Goal: Information Seeking & Learning: Check status

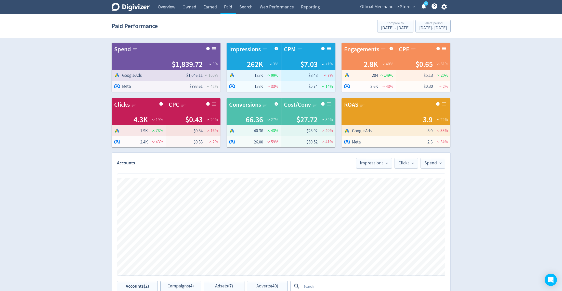
click at [372, 3] on span "Official Merchandise Store" at bounding box center [385, 7] width 50 height 8
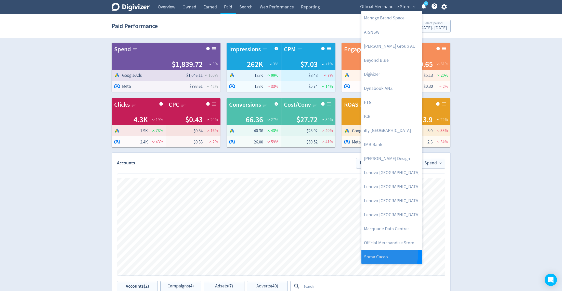
click at [376, 252] on link "Soma Cacao" at bounding box center [391, 257] width 61 height 14
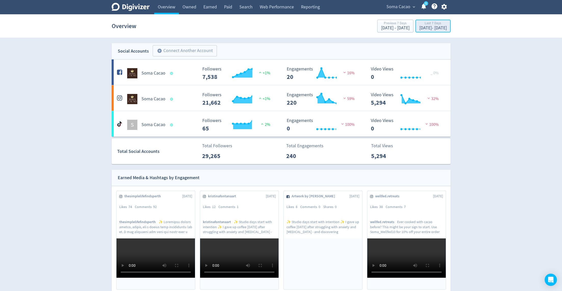
click at [419, 30] on div "[DATE] - [DATE]" at bounding box center [433, 28] width 28 height 5
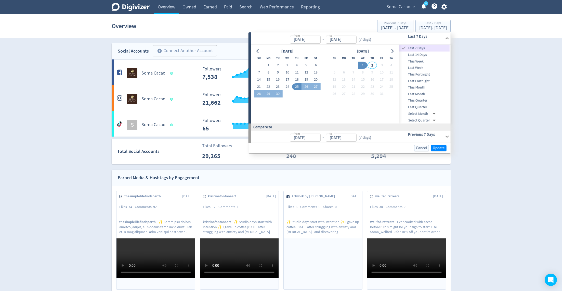
click at [412, 96] on span "Last Month" at bounding box center [424, 94] width 50 height 6
type input "[DATE]"
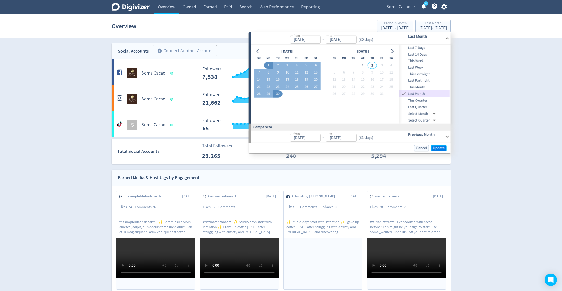
click at [438, 149] on span "Update" at bounding box center [439, 148] width 12 height 4
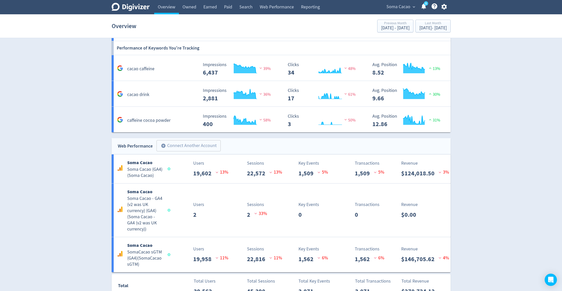
scroll to position [498, 0]
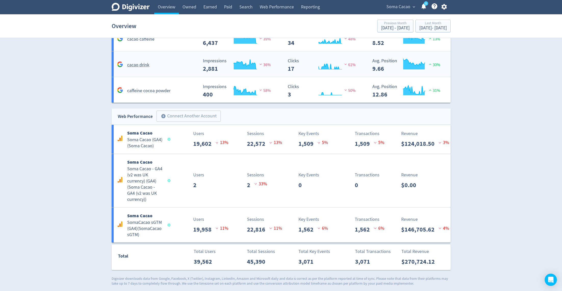
click at [160, 63] on div "cacao drink" at bounding box center [157, 65] width 83 height 8
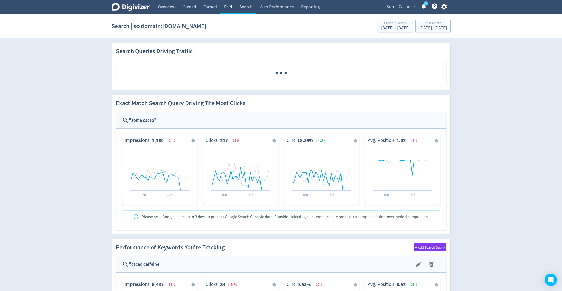
click at [231, 6] on link "Paid" at bounding box center [227, 7] width 15 height 14
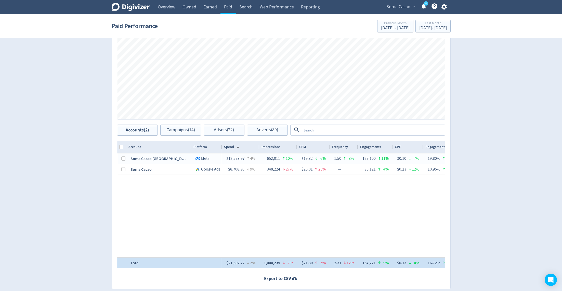
click at [237, 261] on div "$21,302.27" at bounding box center [235, 262] width 18 height 10
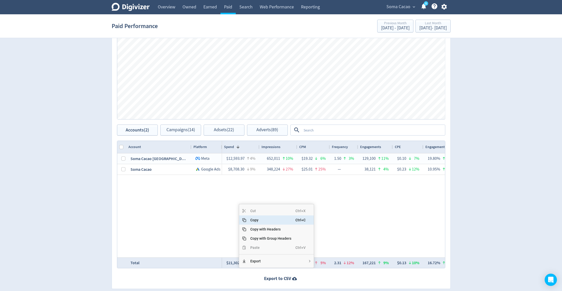
click at [259, 219] on span "Copy" at bounding box center [270, 219] width 49 height 9
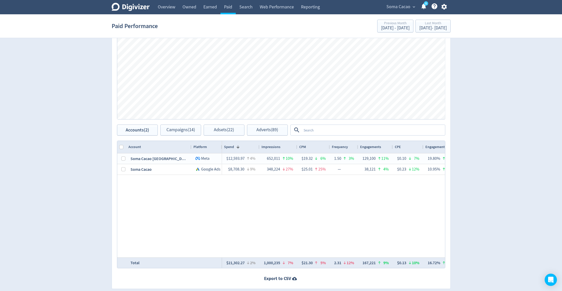
click at [313, 125] on textarea at bounding box center [373, 129] width 143 height 9
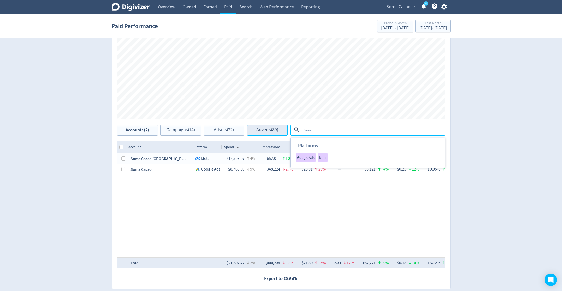
click at [265, 131] on span "Adverts (89)" at bounding box center [267, 129] width 22 height 5
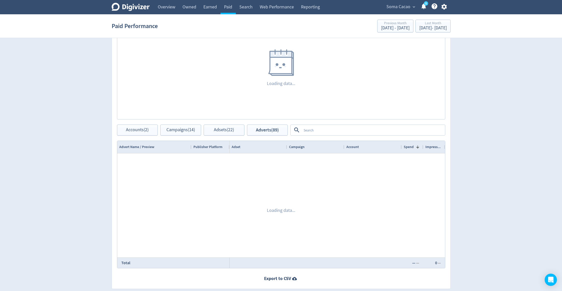
click at [318, 131] on textarea at bounding box center [373, 129] width 143 height 9
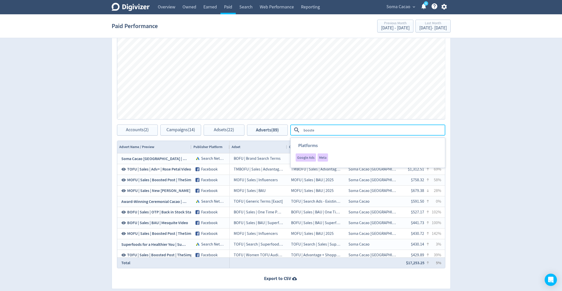
type textarea "boosted"
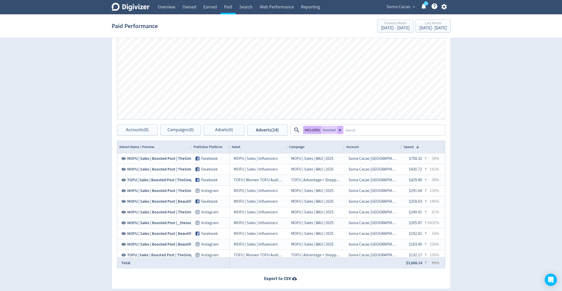
click at [312, 132] on button "INCLUDES" at bounding box center [312, 130] width 18 height 8
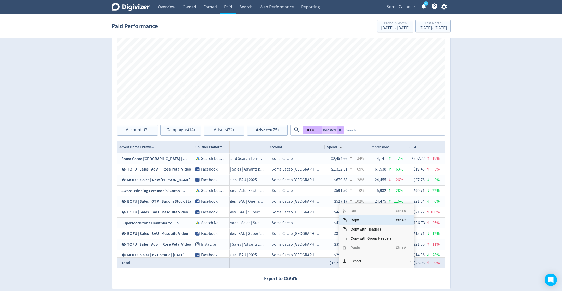
click at [351, 219] on span "Copy" at bounding box center [371, 219] width 49 height 9
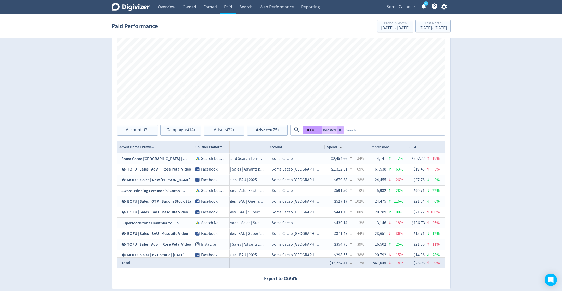
click at [312, 129] on button "EXCLUDES" at bounding box center [312, 130] width 19 height 8
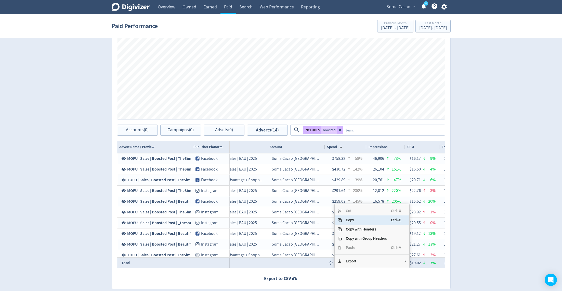
click at [360, 220] on span "Copy" at bounding box center [366, 219] width 49 height 9
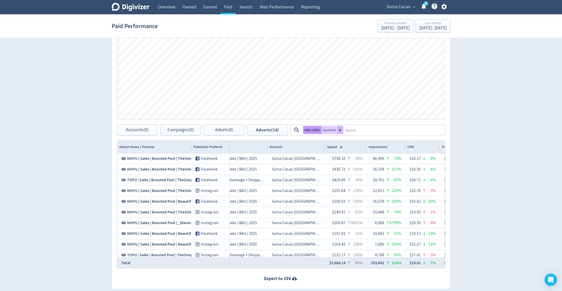
click at [310, 130] on button "INCLUDES" at bounding box center [312, 130] width 18 height 8
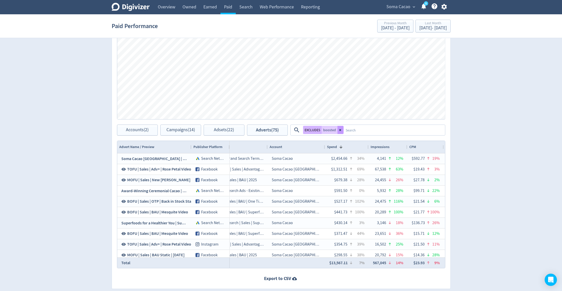
click at [340, 130] on icon at bounding box center [340, 129] width 3 height 3
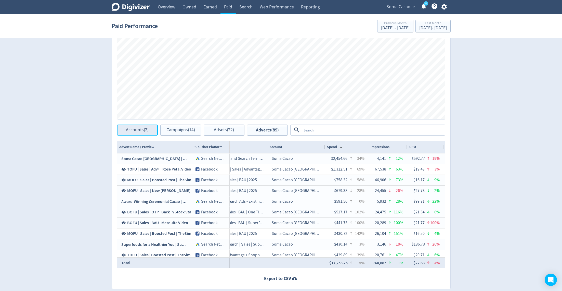
click at [140, 132] on span "Accounts (2)" at bounding box center [137, 129] width 23 height 5
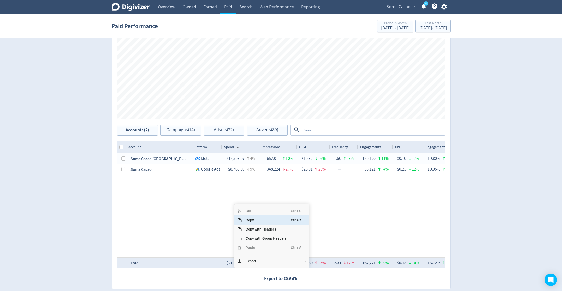
click at [259, 221] on span "Copy" at bounding box center [266, 219] width 49 height 9
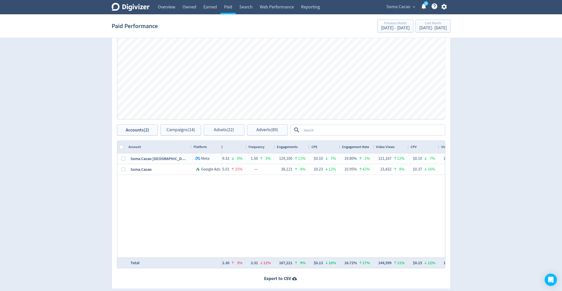
scroll to position [0, 102]
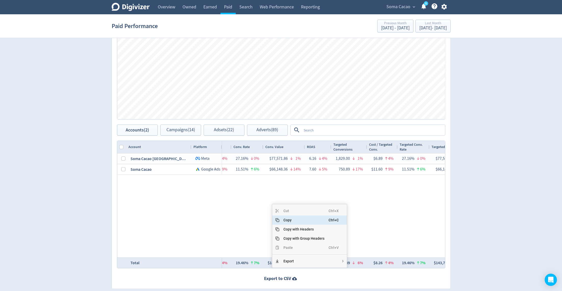
click at [292, 220] on span "Copy" at bounding box center [303, 219] width 49 height 9
